Goal: Task Accomplishment & Management: Use online tool/utility

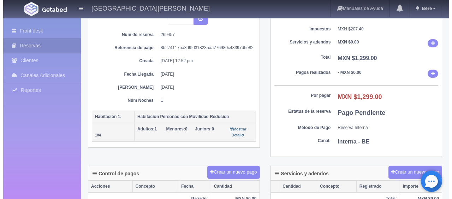
scroll to position [177, 0]
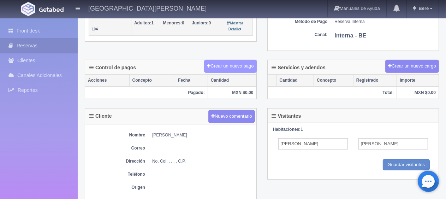
click at [215, 62] on button "Crear un nuevo pago" at bounding box center [230, 66] width 52 height 13
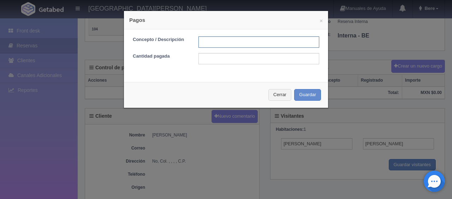
click at [206, 46] on input "text" at bounding box center [258, 41] width 121 height 11
type input "Total Efectivo"
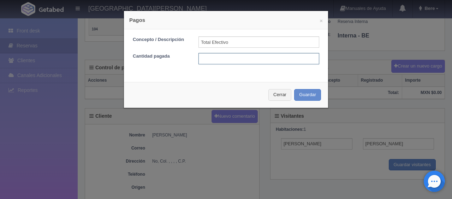
click at [228, 63] on input "text" at bounding box center [258, 58] width 121 height 11
type input "1299"
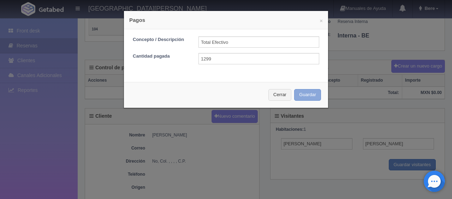
click at [311, 96] on button "Guardar" at bounding box center [307, 95] width 27 height 12
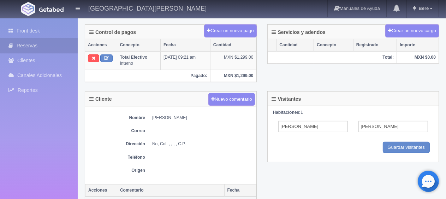
scroll to position [71, 0]
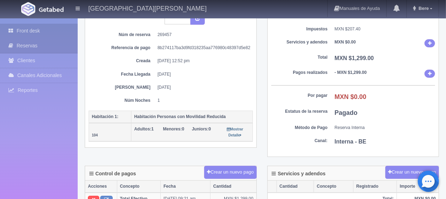
click at [47, 36] on link "Front desk" at bounding box center [39, 31] width 78 height 14
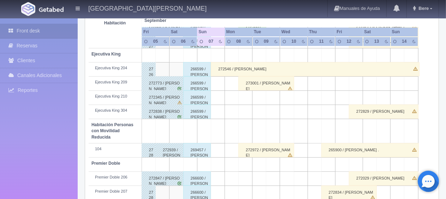
scroll to position [270, 0]
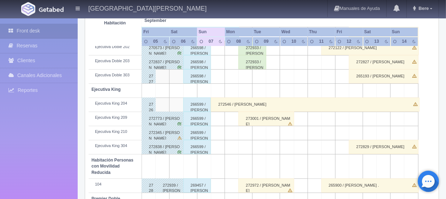
click at [197, 109] on div "266599 / Javier Romero" at bounding box center [197, 104] width 28 height 14
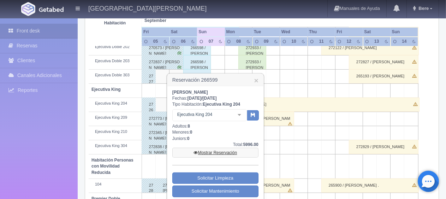
click at [222, 152] on link "Mostrar Reservación" at bounding box center [215, 153] width 86 height 10
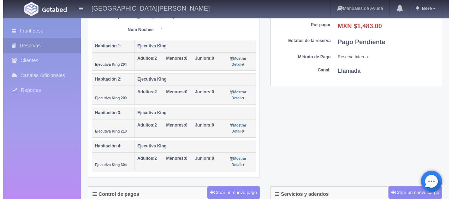
scroll to position [177, 0]
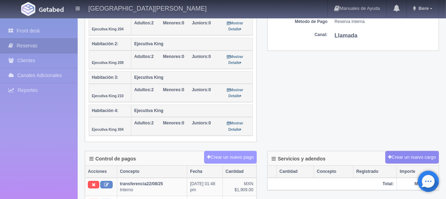
click at [222, 154] on button "Crear un nuevo pago" at bounding box center [230, 157] width 52 height 13
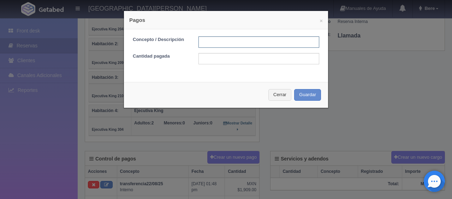
click at [216, 44] on input "text" at bounding box center [258, 41] width 121 height 11
type input "Total Efectivo"
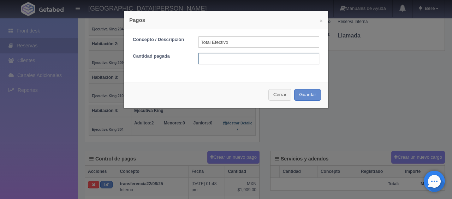
click at [219, 59] on input "text" at bounding box center [258, 58] width 121 height 11
type input "1483"
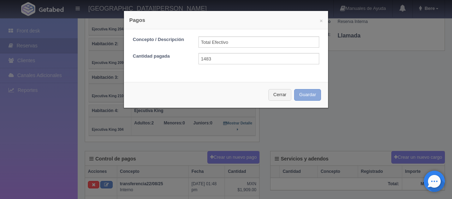
click at [308, 91] on button "Guardar" at bounding box center [307, 95] width 27 height 12
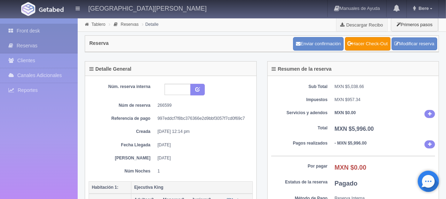
click at [48, 32] on link "Front desk" at bounding box center [39, 31] width 78 height 14
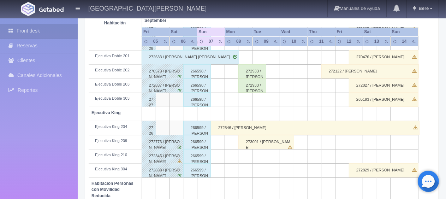
scroll to position [212, 0]
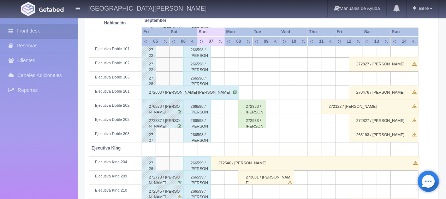
click at [198, 117] on div "266598 / Javier Romero" at bounding box center [197, 121] width 28 height 14
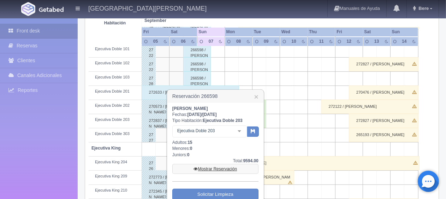
click at [220, 168] on link "Mostrar Reservación" at bounding box center [215, 169] width 86 height 10
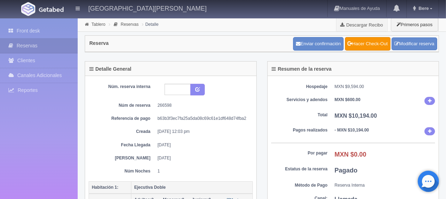
scroll to position [106, 0]
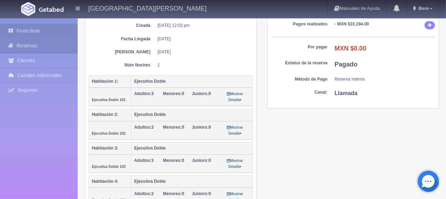
click at [30, 33] on link "Front desk" at bounding box center [39, 31] width 78 height 14
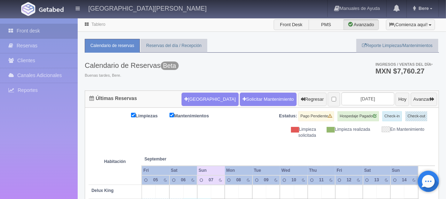
drag, startPoint x: 270, startPoint y: 53, endPoint x: 239, endPoint y: 18, distance: 46.8
click at [270, 53] on div "Calendario de Reservas Beta Buenas tardes, Bere. Ingresos / Ventas del día * MX…" at bounding box center [262, 72] width 354 height 38
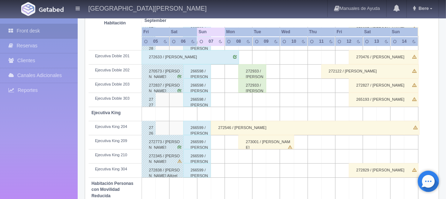
scroll to position [318, 0]
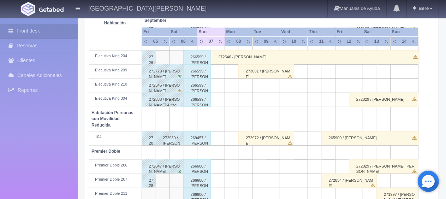
click at [192, 137] on div "269457 / Javier Romero" at bounding box center [197, 138] width 28 height 14
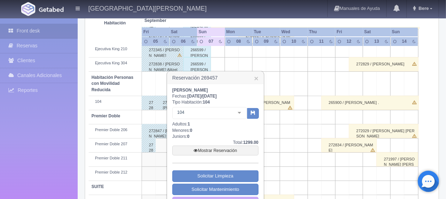
scroll to position [376, 0]
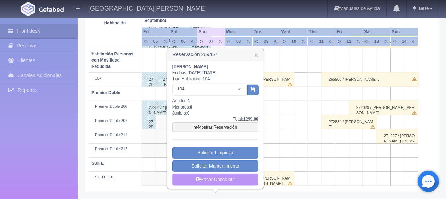
click at [215, 177] on link "Hacer Check-out" at bounding box center [215, 179] width 86 height 12
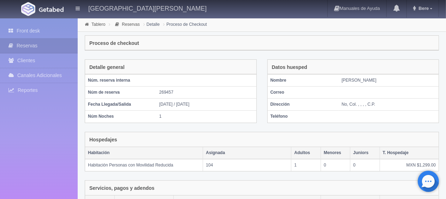
scroll to position [119, 0]
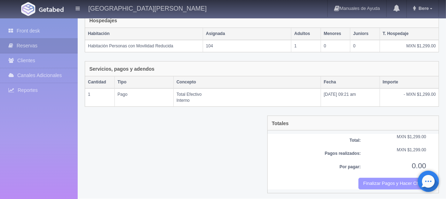
click at [389, 178] on button "Finalizar Pagos y Hacer Checkout" at bounding box center [392, 184] width 68 height 12
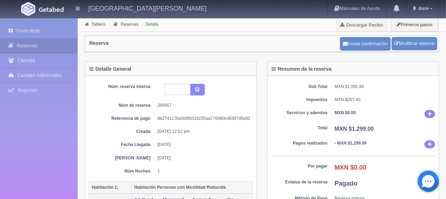
click at [15, 136] on div "Front desk Reservas Clientes Canales Adicionales [GEOGRAPHIC_DATA] Reportes Rep…" at bounding box center [39, 117] width 78 height 199
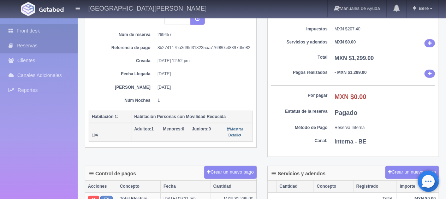
click at [14, 27] on icon at bounding box center [12, 30] width 8 height 7
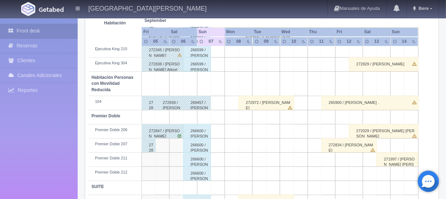
scroll to position [376, 0]
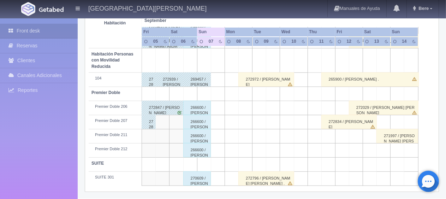
click at [194, 178] on div "270609 / [PERSON_NAME]" at bounding box center [197, 178] width 28 height 14
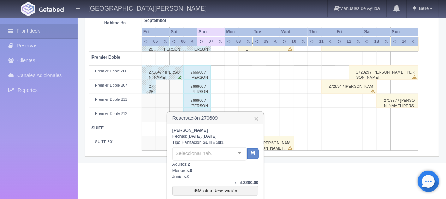
scroll to position [468, 0]
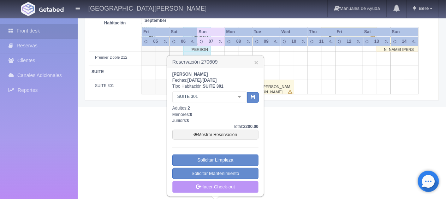
click at [212, 189] on link "Hacer Check-out" at bounding box center [215, 187] width 86 height 12
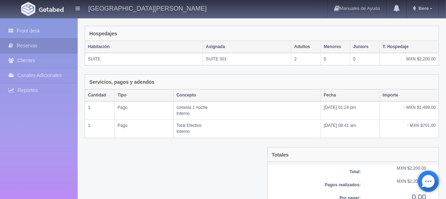
scroll to position [137, 0]
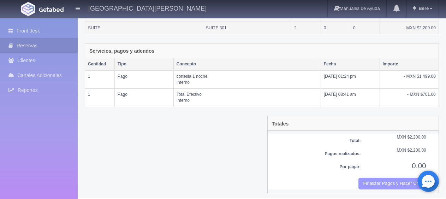
drag, startPoint x: 381, startPoint y: 177, endPoint x: 266, endPoint y: 24, distance: 192.2
click at [381, 178] on button "Finalizar Pagos y Hacer Checkout" at bounding box center [392, 184] width 68 height 12
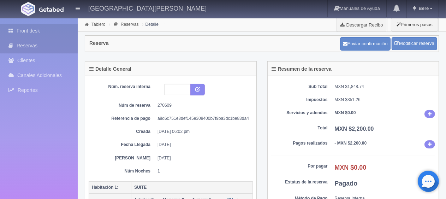
click at [56, 34] on link "Front desk" at bounding box center [39, 31] width 78 height 14
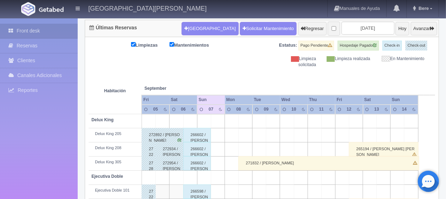
scroll to position [141, 0]
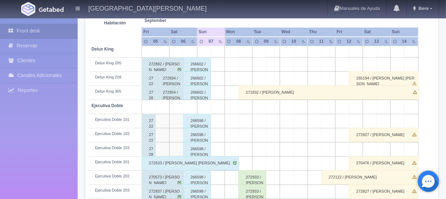
click at [197, 78] on div "266602 / Javier Romero" at bounding box center [197, 78] width 28 height 14
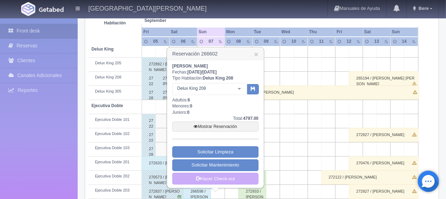
scroll to position [177, 0]
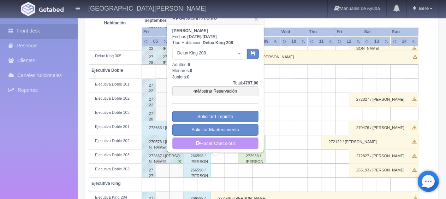
click at [228, 141] on link "Hacer Check-out" at bounding box center [215, 143] width 86 height 12
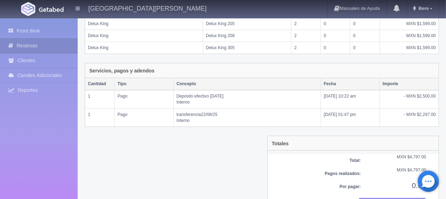
scroll to position [161, 0]
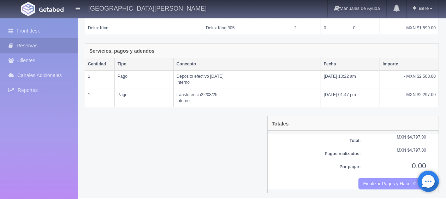
click at [382, 181] on button "Finalizar Pagos y Hacer Checkout" at bounding box center [392, 184] width 68 height 12
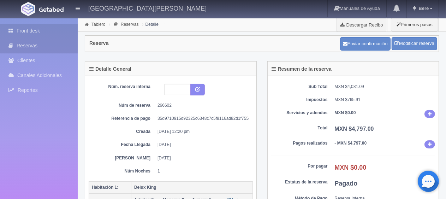
click at [53, 26] on link "Front desk" at bounding box center [39, 31] width 78 height 14
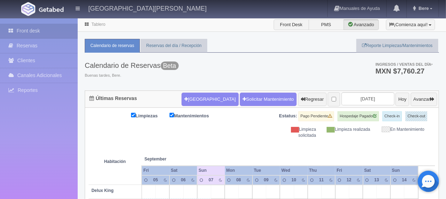
click at [102, 142] on td "Habitación" at bounding box center [115, 161] width 53 height 46
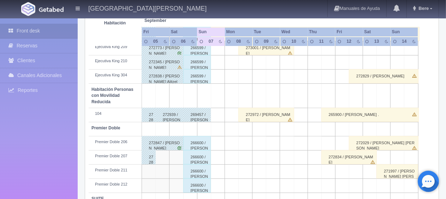
scroll to position [270, 0]
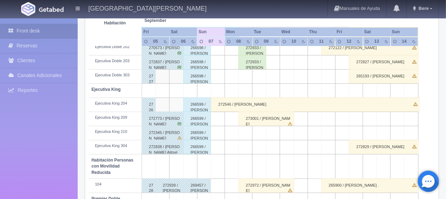
click at [200, 112] on div "266599 / [PERSON_NAME]" at bounding box center [197, 119] width 28 height 14
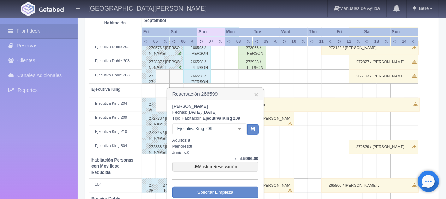
scroll to position [341, 0]
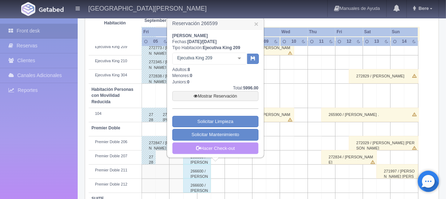
click at [215, 147] on link "Hacer Check-out" at bounding box center [215, 148] width 86 height 12
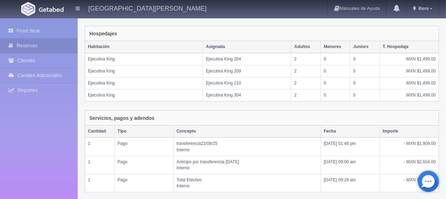
scroll to position [191, 0]
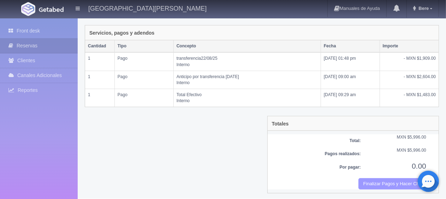
click at [380, 183] on button "Finalizar Pagos y Hacer Checkout" at bounding box center [392, 184] width 68 height 12
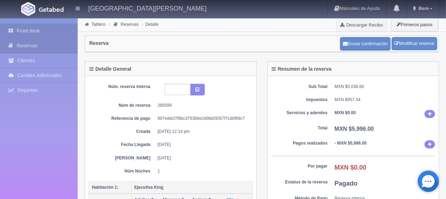
click at [54, 29] on link "Front desk" at bounding box center [39, 31] width 78 height 14
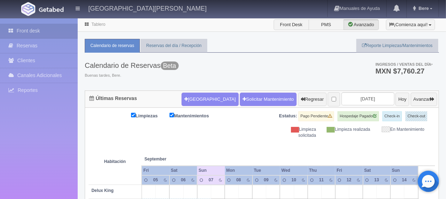
click at [261, 141] on th at bounding box center [259, 151] width 41 height 27
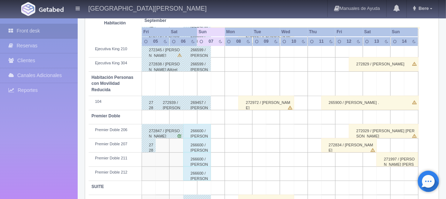
scroll to position [376, 0]
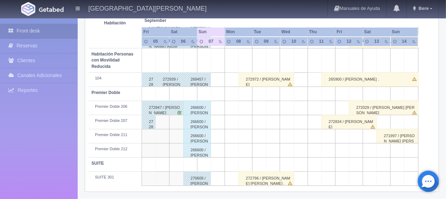
click at [198, 126] on div "266600 / [PERSON_NAME]" at bounding box center [197, 122] width 28 height 14
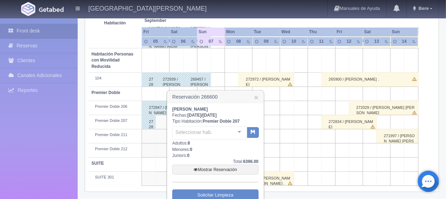
scroll to position [411, 0]
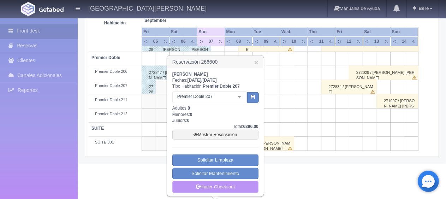
click at [213, 184] on link "Hacer Check-out" at bounding box center [215, 187] width 86 height 12
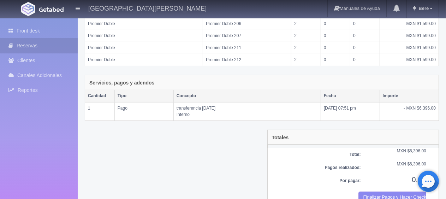
scroll to position [155, 0]
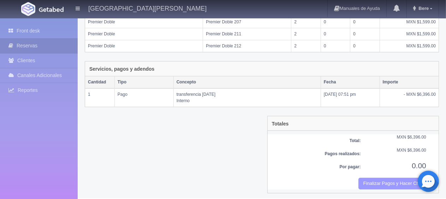
click at [373, 178] on button "Finalizar Pagos y Hacer Checkout" at bounding box center [392, 184] width 68 height 12
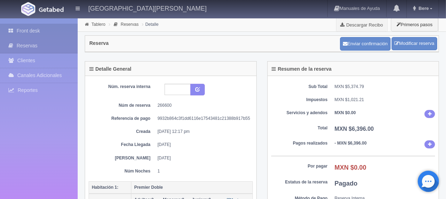
click at [23, 33] on link "Front desk" at bounding box center [39, 31] width 78 height 14
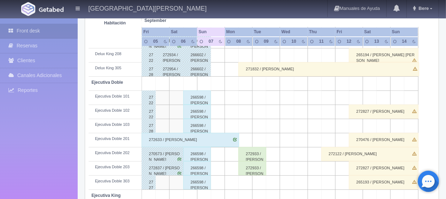
scroll to position [129, 0]
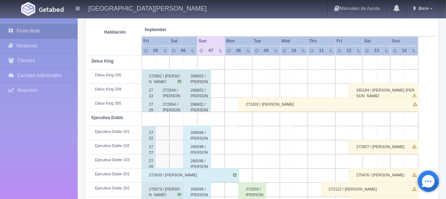
click at [198, 141] on div "266598 / Javier Romero" at bounding box center [197, 147] width 28 height 14
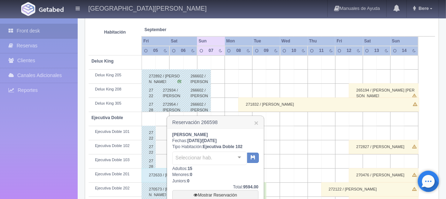
scroll to position [200, 0]
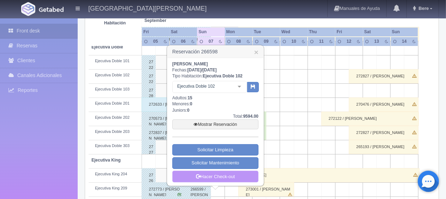
click at [209, 177] on link "Hacer Check-out" at bounding box center [215, 177] width 86 height 12
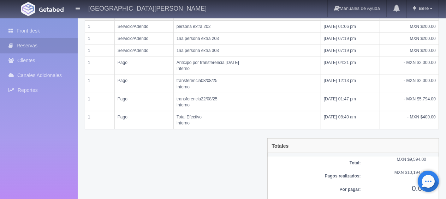
scroll to position [269, 0]
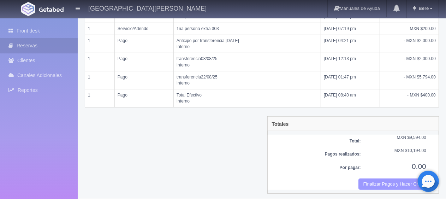
click at [387, 178] on button "Finalizar Pagos y Hacer Checkout" at bounding box center [392, 184] width 68 height 12
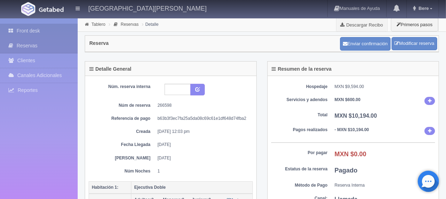
click at [25, 31] on link "Front desk" at bounding box center [39, 31] width 78 height 14
